Goal: Navigation & Orientation: Find specific page/section

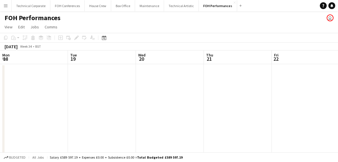
scroll to position [0, 221]
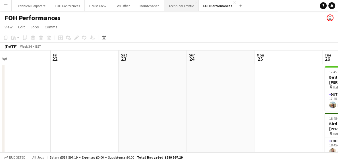
click at [179, 5] on button "Technical Artistic Close" at bounding box center [181, 5] width 35 height 11
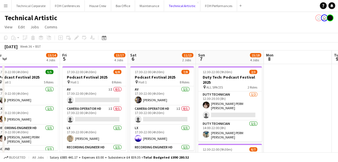
scroll to position [0, 220]
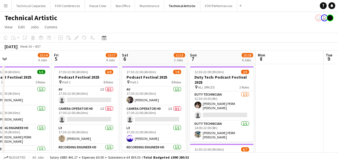
drag, startPoint x: 290, startPoint y: 129, endPoint x: 261, endPoint y: 25, distance: 107.9
click at [261, 25] on app-page-menu "View Day view expanded Day view collapsed Month view Date picker Jump to [DATE]…" at bounding box center [169, 27] width 338 height 11
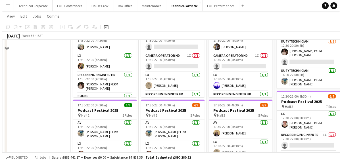
scroll to position [0, 0]
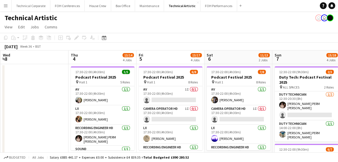
click at [224, 21] on div "Technical Artistic user user" at bounding box center [169, 16] width 338 height 11
click at [209, 7] on button "FOH Performances Close" at bounding box center [218, 5] width 37 height 11
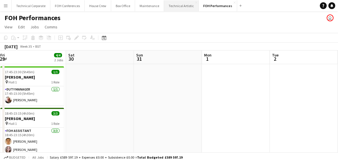
click at [177, 5] on button "Technical Artistic Close" at bounding box center [181, 5] width 35 height 11
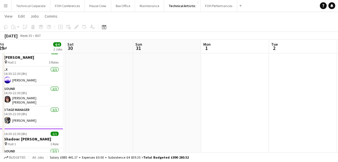
scroll to position [0, 206]
drag, startPoint x: 220, startPoint y: 113, endPoint x: 209, endPoint y: 83, distance: 32.2
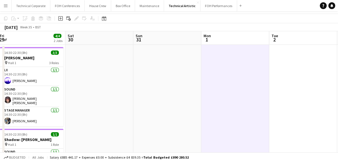
scroll to position [0, 0]
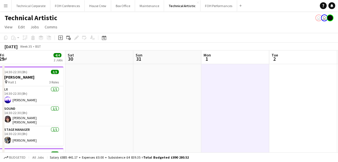
click at [209, 25] on app-page-menu "View Day view expanded Day view collapsed Month view Date picker Jump to [DATE]…" at bounding box center [169, 27] width 338 height 11
